Goal: Check status

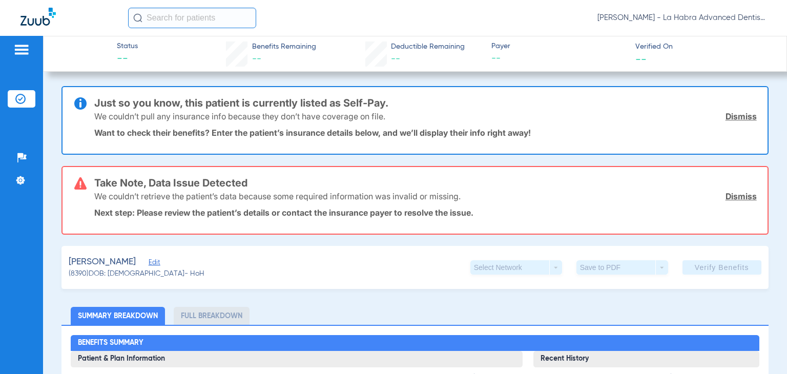
drag, startPoint x: 656, startPoint y: 43, endPoint x: 655, endPoint y: 50, distance: 7.2
click at [656, 44] on span "Verified On" at bounding box center [702, 46] width 135 height 11
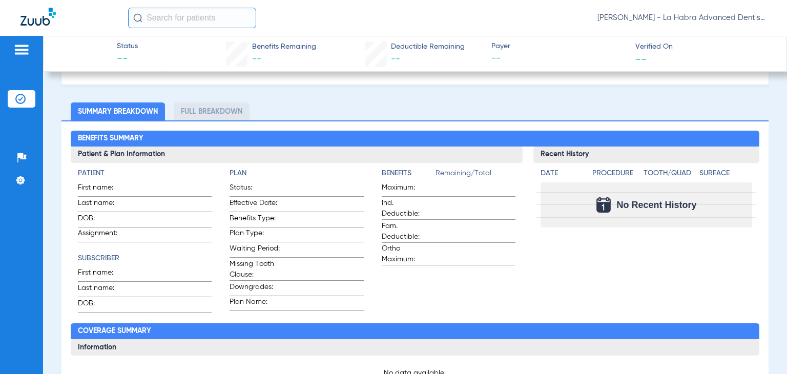
scroll to position [205, 0]
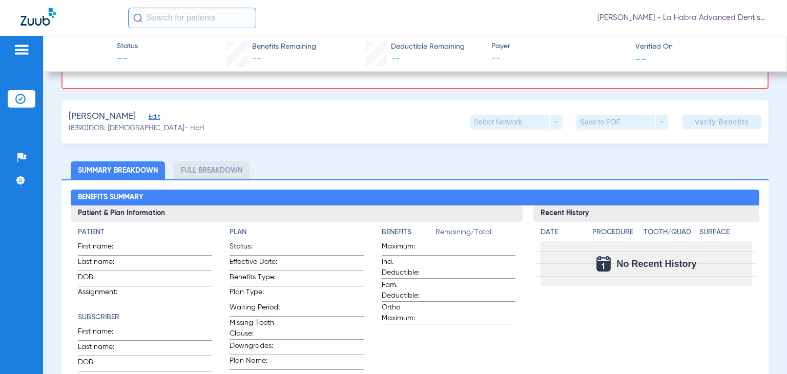
scroll to position [154, 0]
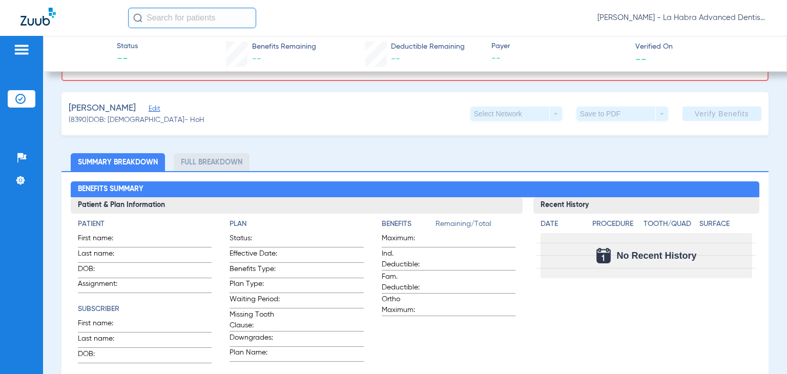
click at [714, 113] on app-verify-button "Verify Benefits" at bounding box center [721, 114] width 79 height 14
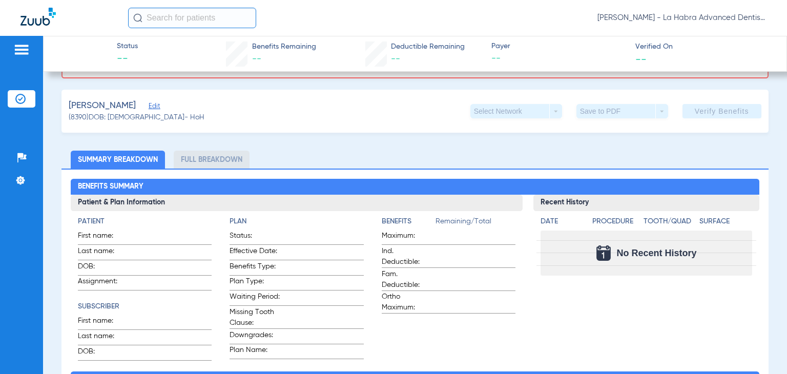
scroll to position [205, 0]
